Goal: Navigation & Orientation: Find specific page/section

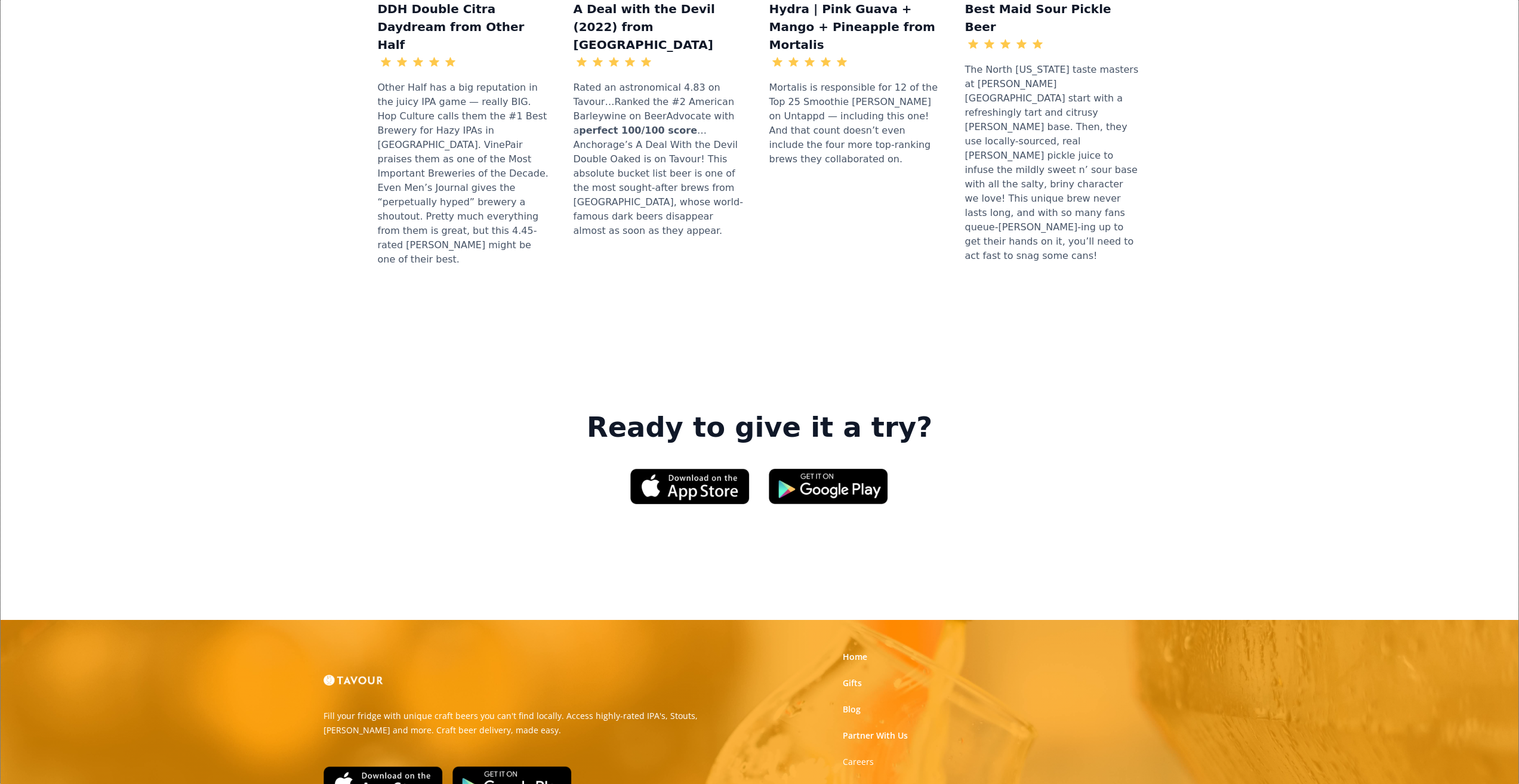
scroll to position [1552, 0]
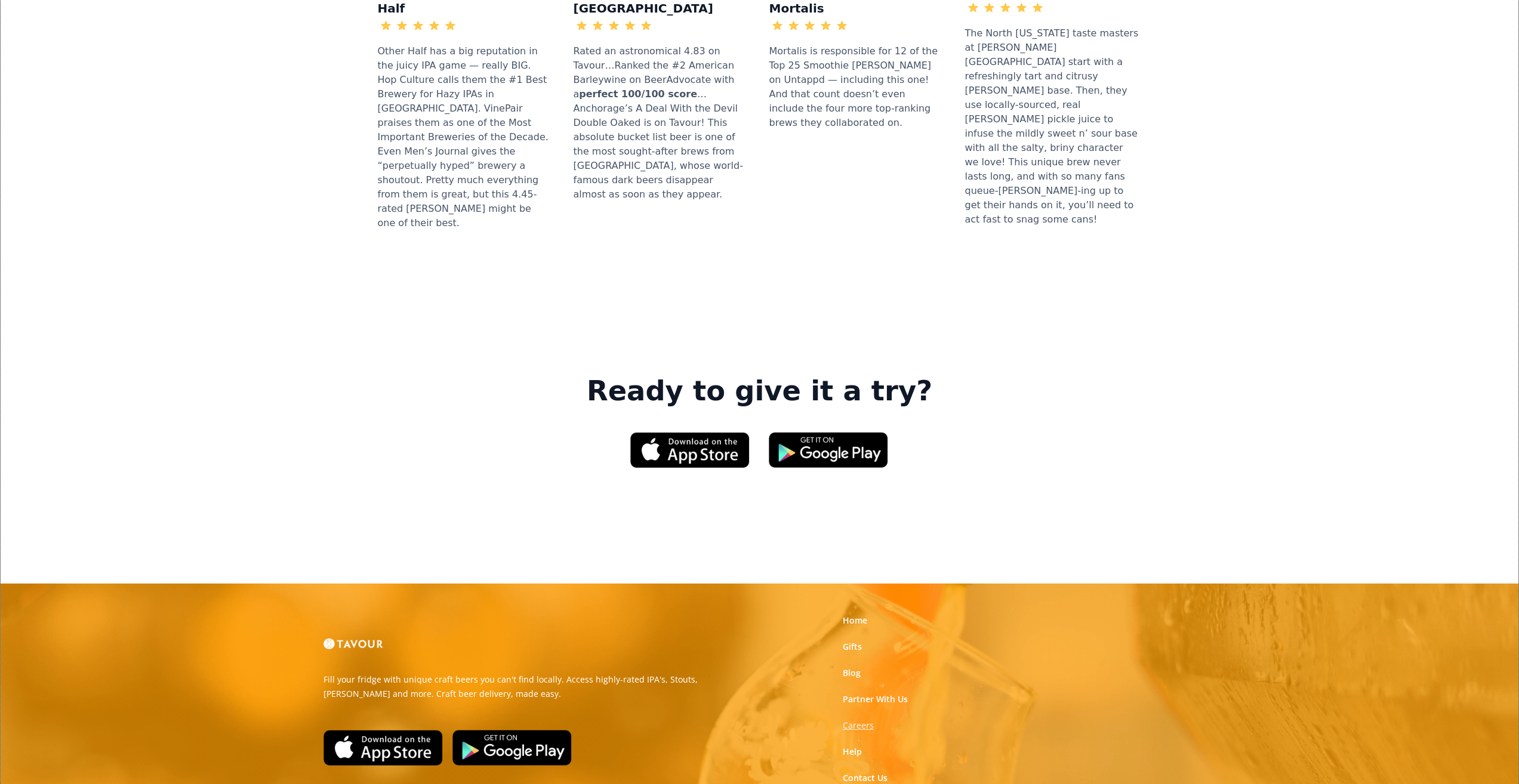
click at [869, 720] on strong "Careers" at bounding box center [858, 725] width 31 height 11
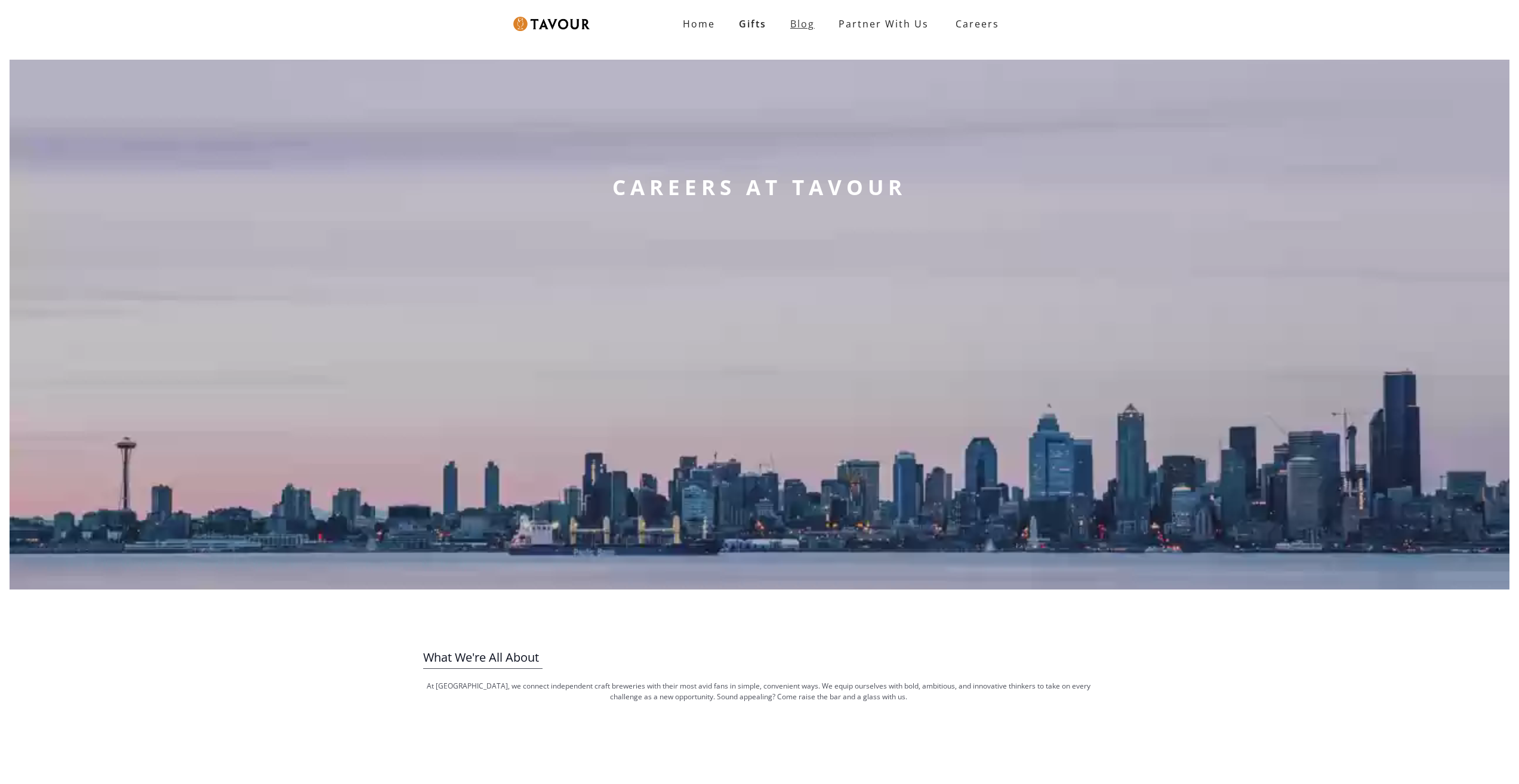
click at [816, 24] on link "Blog" at bounding box center [802, 24] width 48 height 24
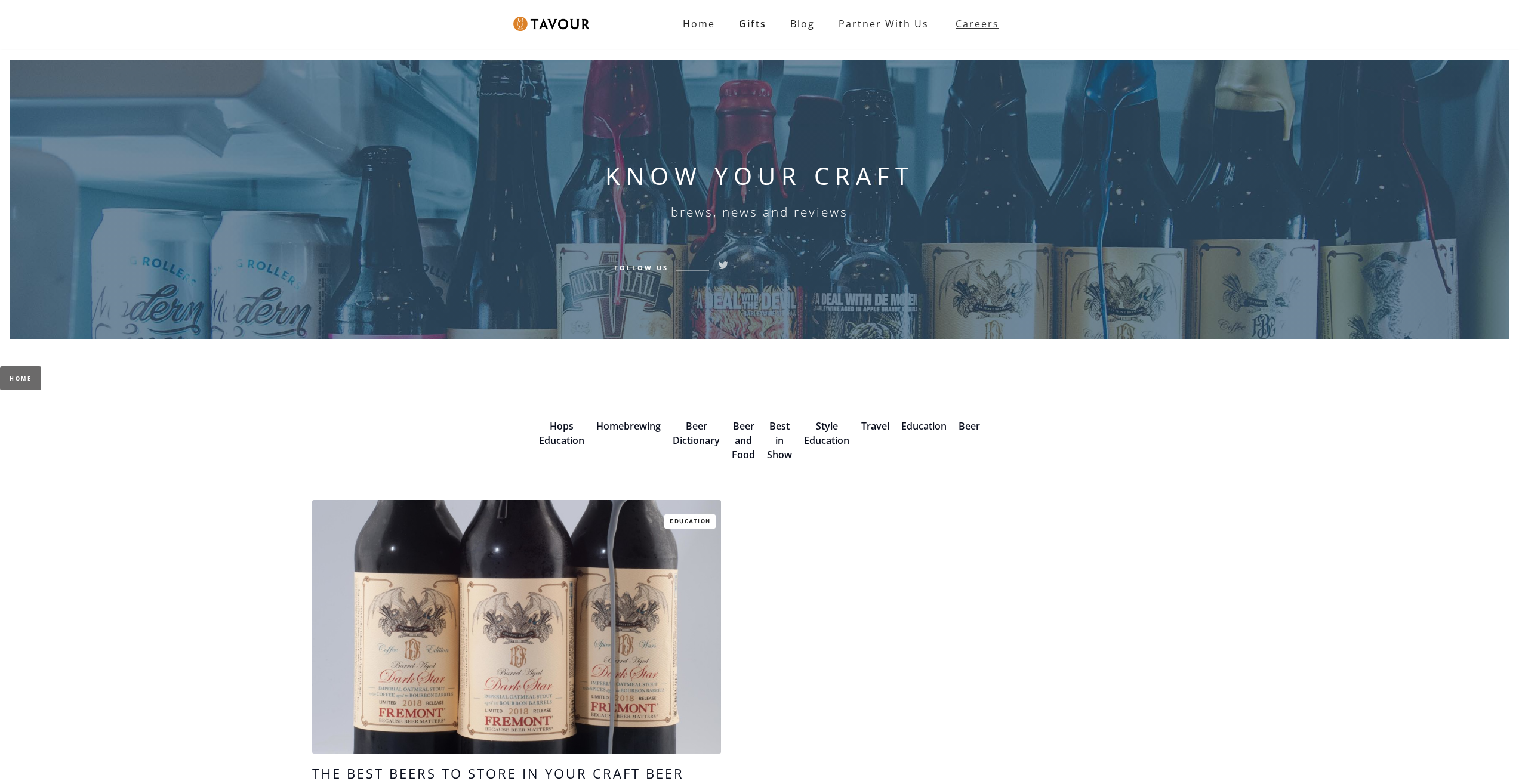
click at [970, 33] on strong "Careers" at bounding box center [978, 24] width 44 height 24
